Goal: Information Seeking & Learning: Learn about a topic

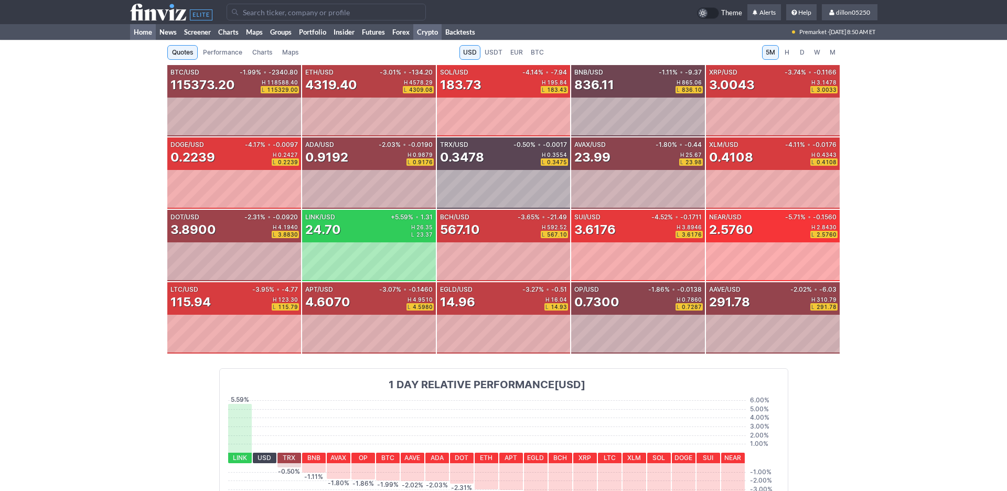
click at [149, 40] on link "Home" at bounding box center [143, 32] width 26 height 16
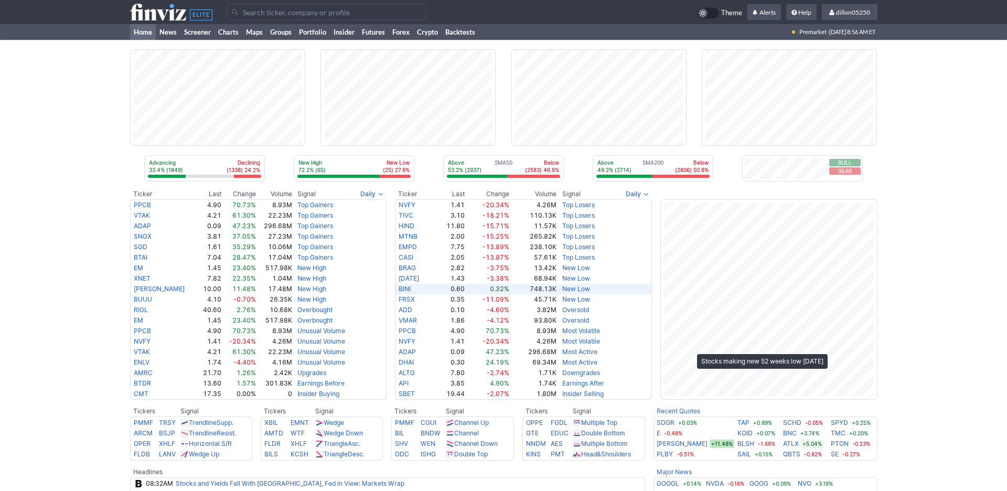
scroll to position [47, 0]
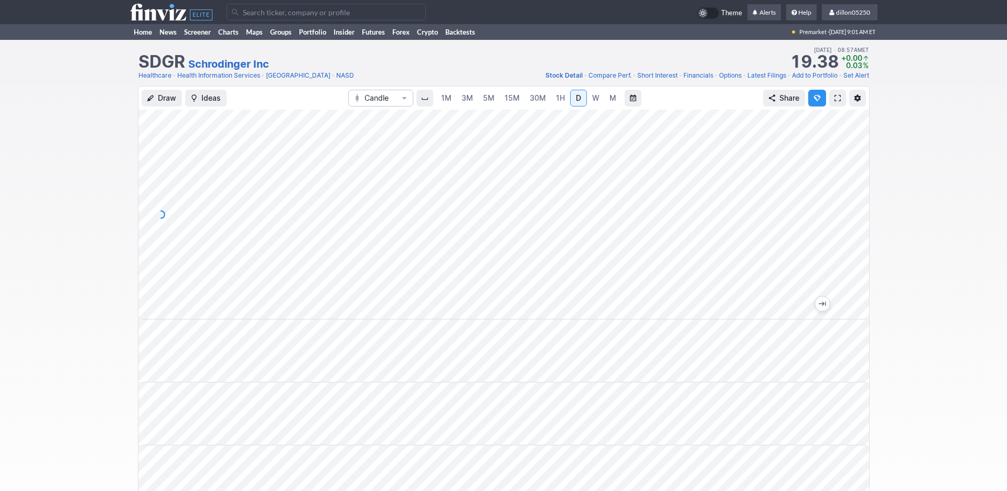
scroll to position [0, 63]
click at [834, 102] on span at bounding box center [837, 98] width 6 height 8
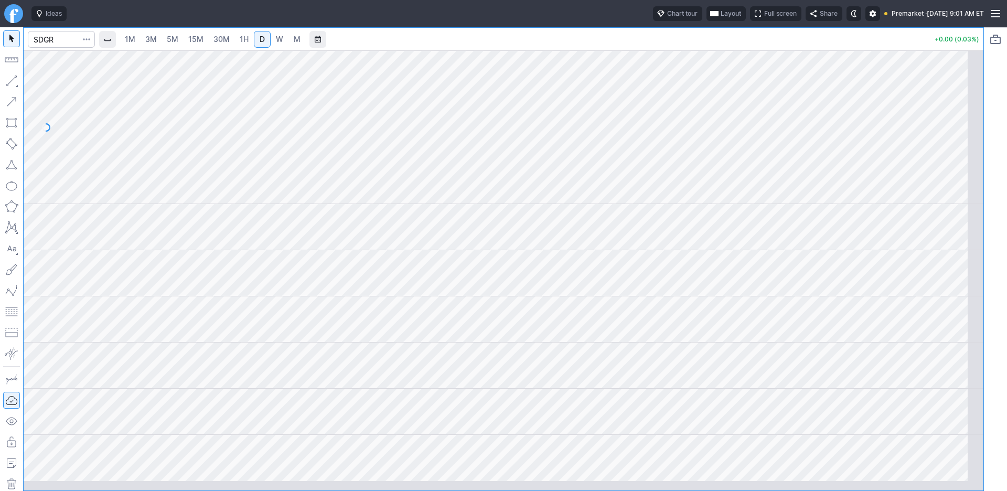
click at [720, 19] on span "Layout" at bounding box center [730, 13] width 20 height 10
click at [618, 45] on button "Layout" at bounding box center [610, 41] width 15 height 15
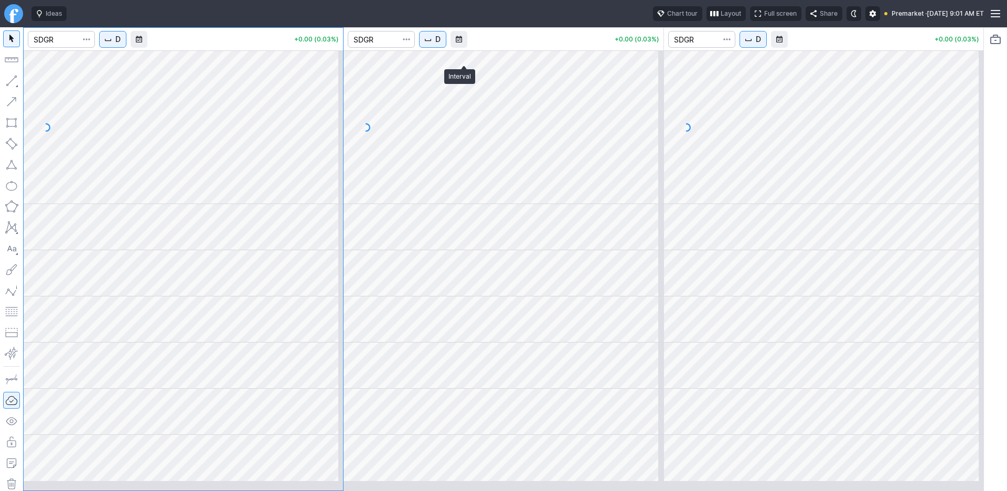
click at [440, 45] on span "D" at bounding box center [437, 39] width 5 height 10
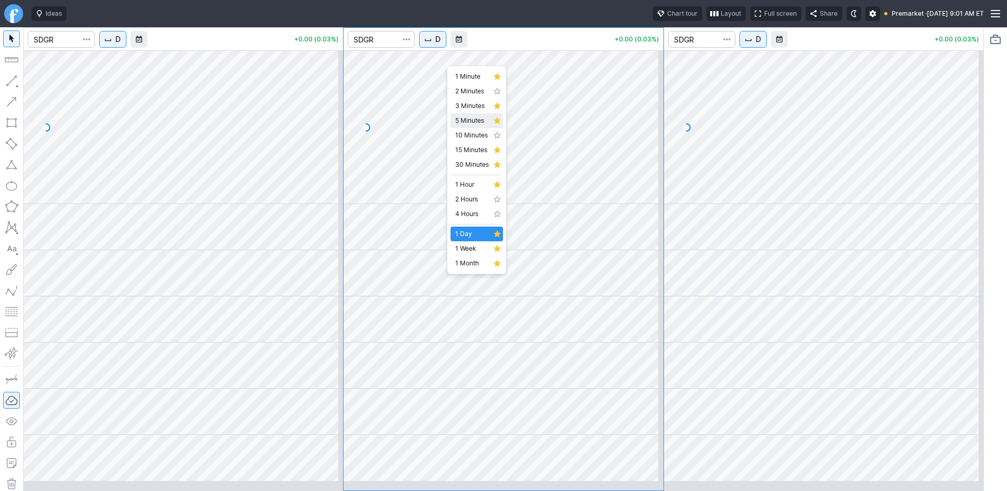
click at [466, 126] on span "5 Minutes" at bounding box center [472, 120] width 34 height 10
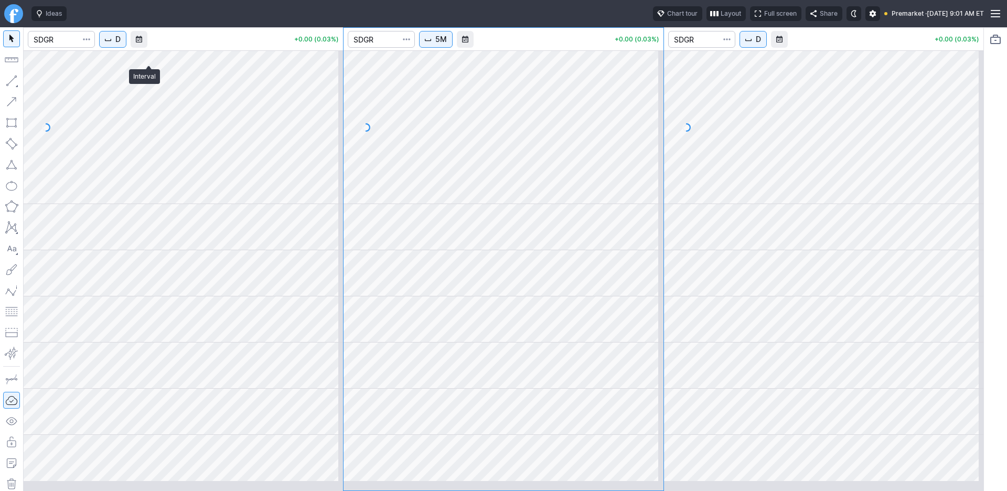
click at [121, 45] on span "D" at bounding box center [117, 39] width 5 height 10
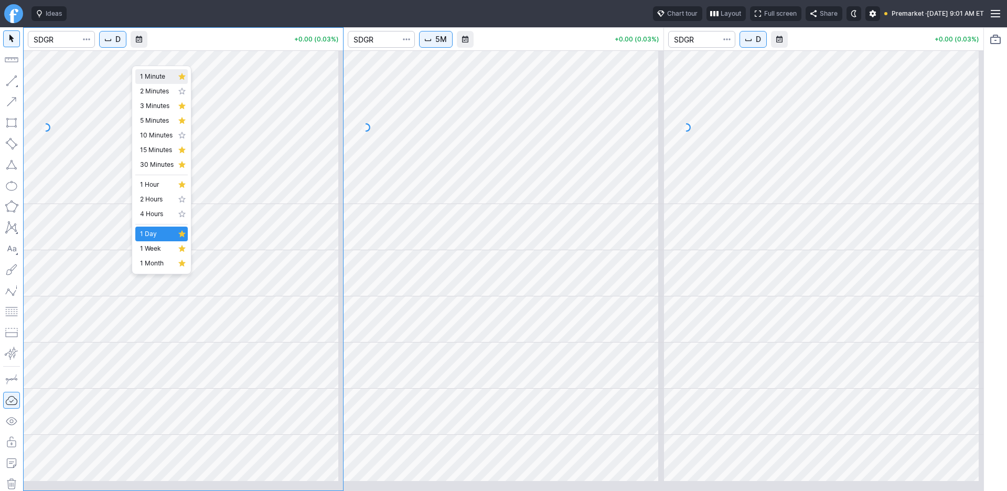
click at [154, 80] on span "1 Minute" at bounding box center [157, 76] width 34 height 10
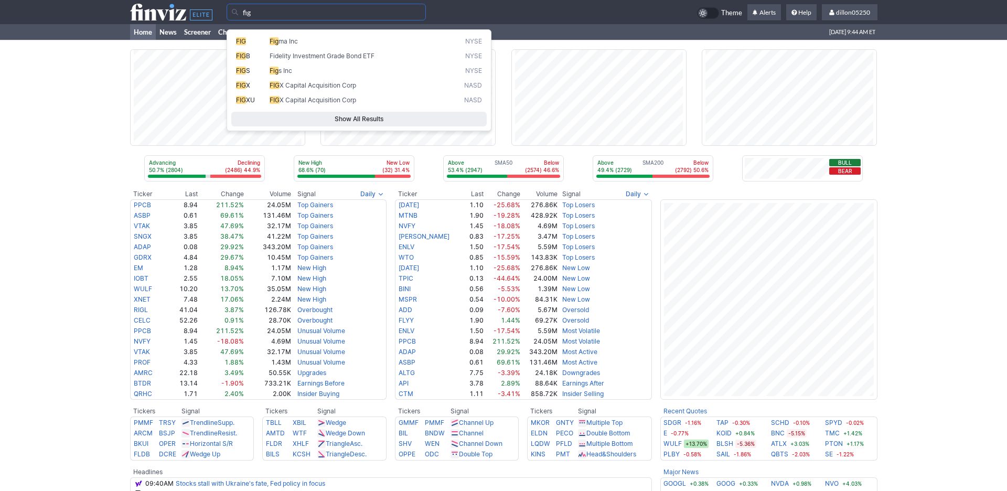
click at [243, 45] on span "FIG" at bounding box center [241, 41] width 10 height 8
type input "FIG"
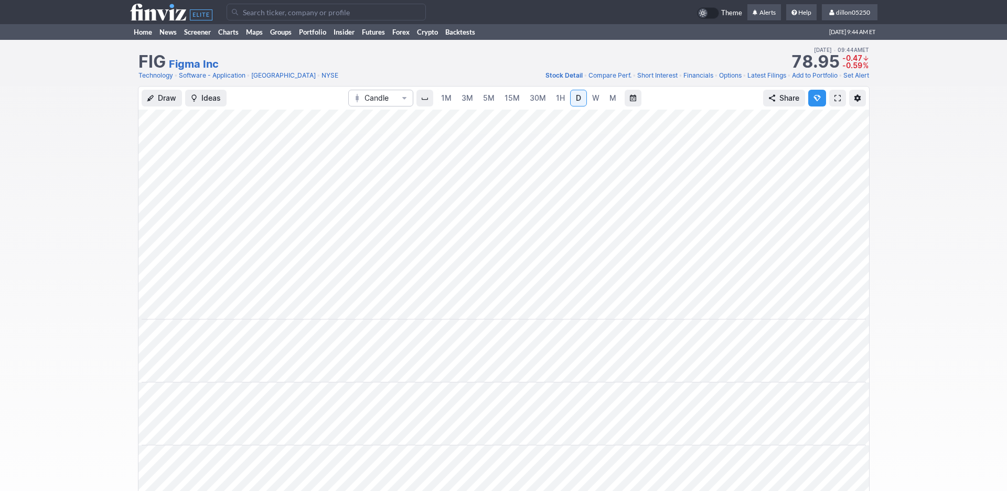
scroll to position [0, 63]
click at [834, 102] on span at bounding box center [837, 98] width 6 height 8
click at [152, 49] on div "FIG Figma Inc Last Close Aug 18 • 09:44AM ET 78.95 Dollar change -0.47 Percenta…" at bounding box center [503, 63] width 747 height 46
click at [151, 40] on link "Home" at bounding box center [143, 32] width 26 height 16
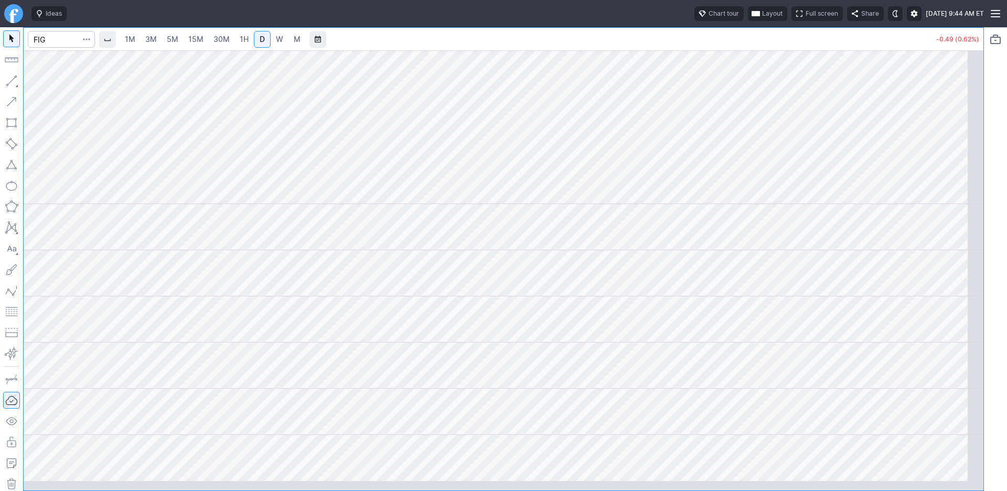
click at [762, 19] on span "Layout" at bounding box center [772, 13] width 20 height 10
click at [674, 45] on button "Layout" at bounding box center [666, 41] width 15 height 15
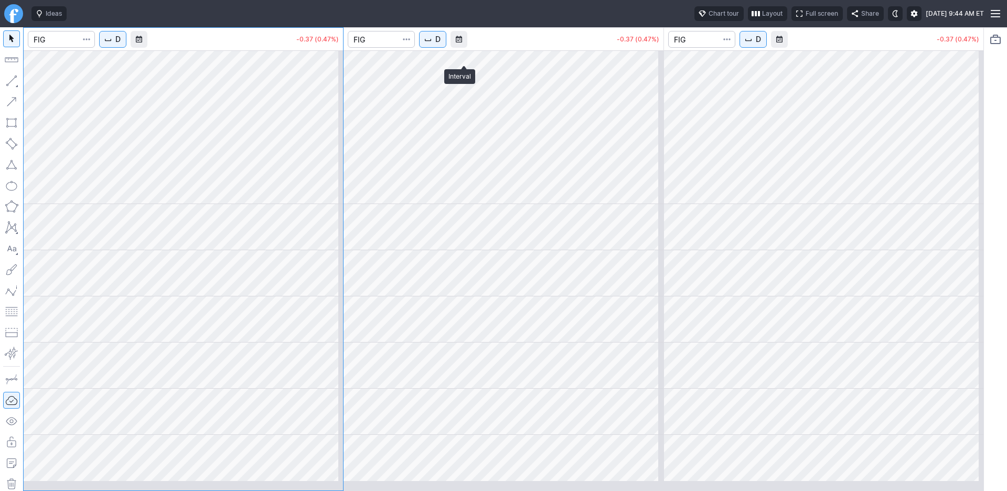
click at [446, 48] on button "D" at bounding box center [432, 39] width 27 height 17
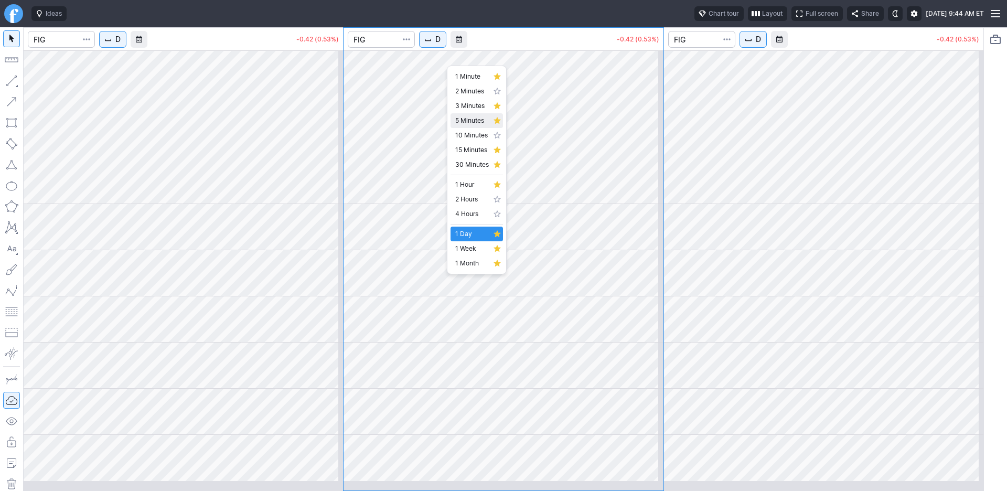
click at [467, 126] on span "5 Minutes" at bounding box center [472, 120] width 34 height 10
click at [121, 45] on span "D" at bounding box center [117, 39] width 5 height 10
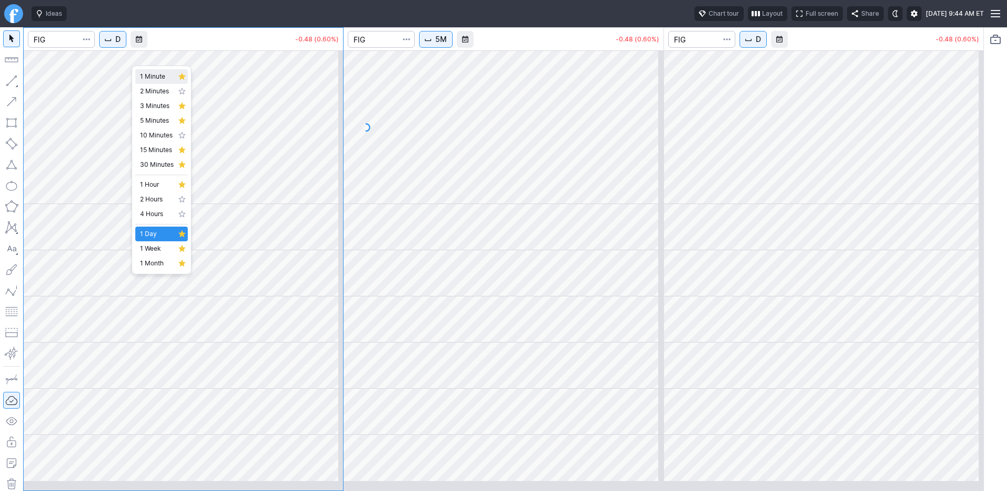
click at [158, 81] on span "1 Minute" at bounding box center [157, 76] width 34 height 10
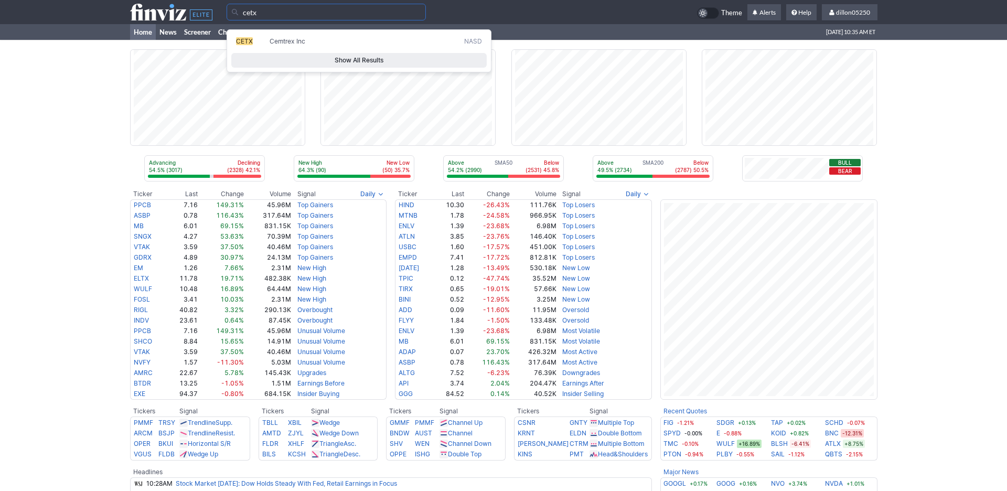
click at [243, 44] on span "CETX" at bounding box center [244, 41] width 17 height 8
type input "CETX"
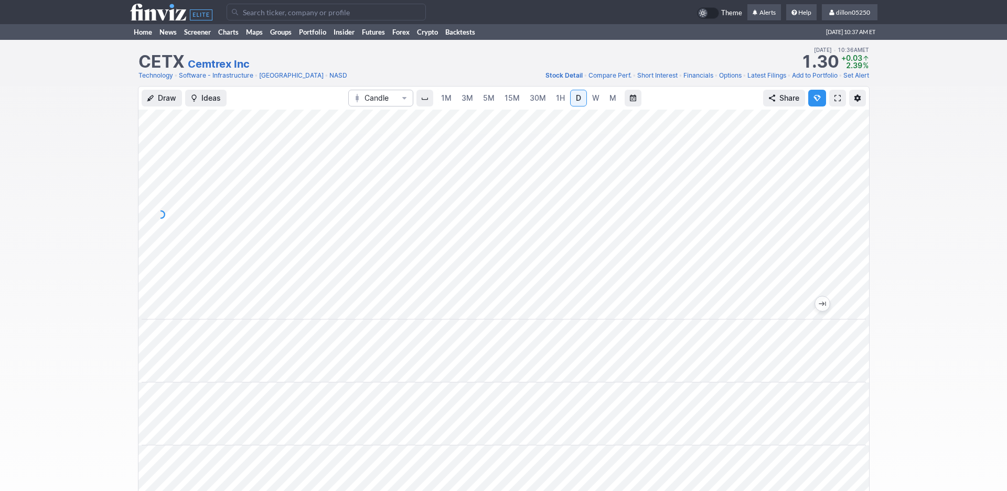
click at [834, 102] on span at bounding box center [837, 98] width 6 height 8
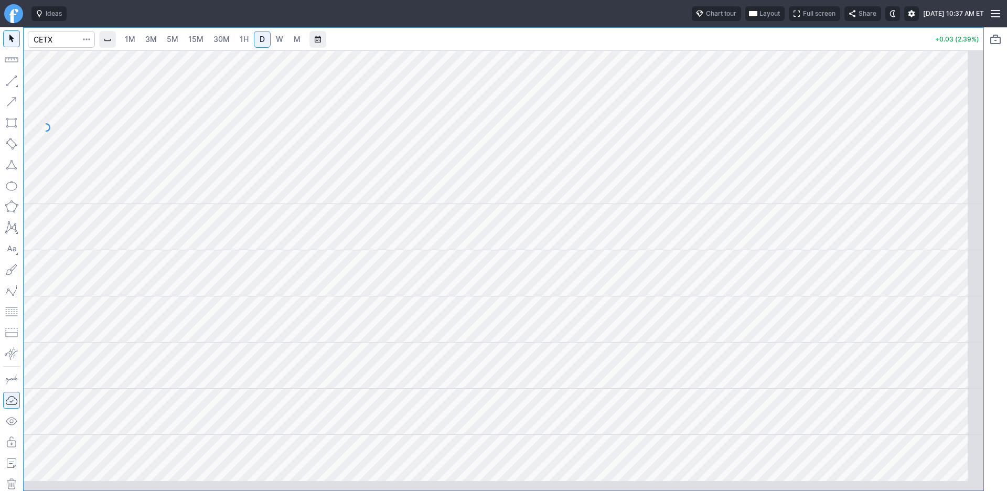
click at [759, 19] on span "Layout" at bounding box center [769, 13] width 20 height 10
click at [671, 45] on button "Layout" at bounding box center [663, 41] width 15 height 15
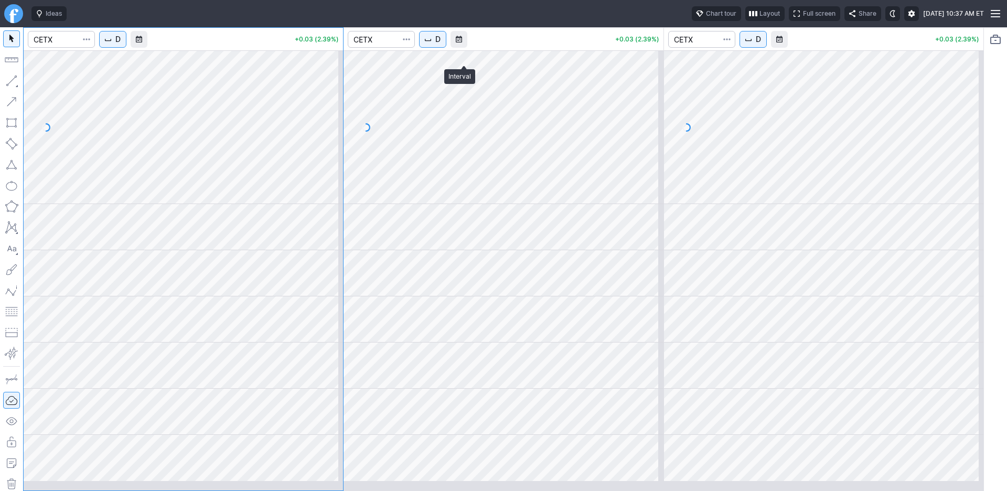
click at [440, 45] on span "D" at bounding box center [437, 39] width 5 height 10
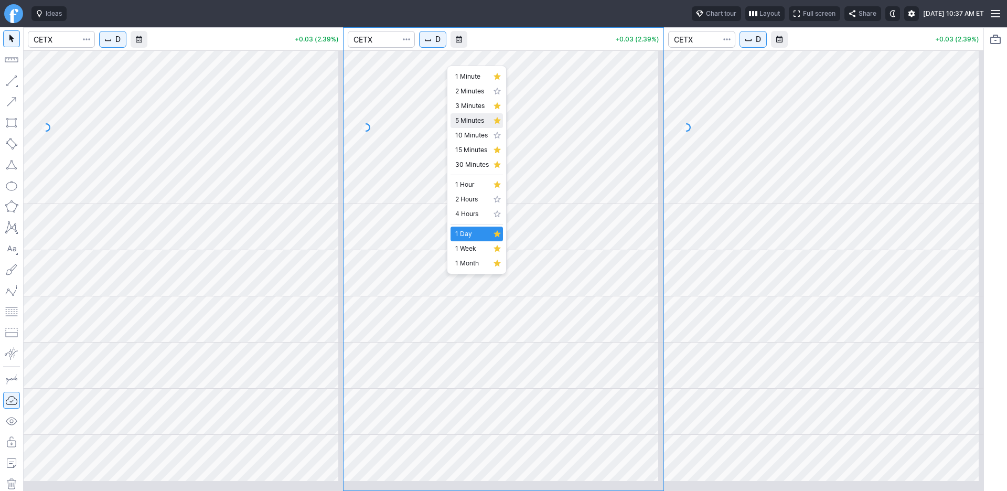
click at [472, 126] on span "5 Minutes" at bounding box center [472, 120] width 34 height 10
click at [121, 45] on span "D" at bounding box center [117, 39] width 5 height 10
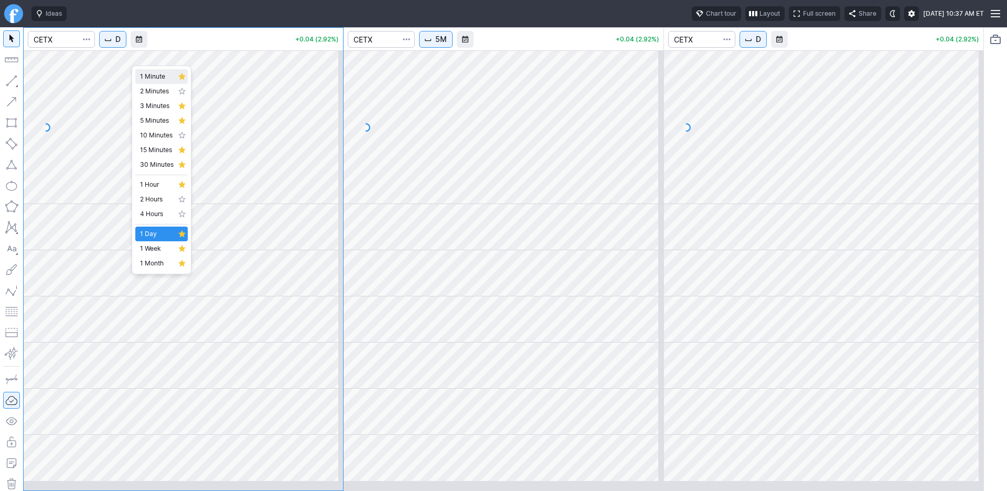
click at [155, 81] on span "1 Minute" at bounding box center [157, 76] width 34 height 10
